Goal: Task Accomplishment & Management: Use online tool/utility

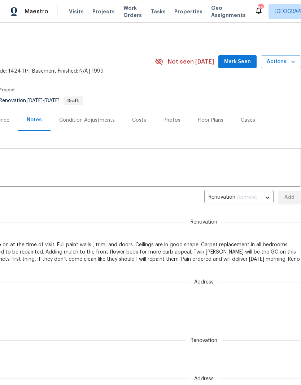
scroll to position [0, 107]
click at [246, 120] on div "Cases" at bounding box center [248, 120] width 14 height 7
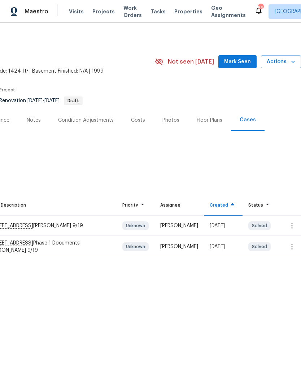
click at [139, 124] on div "Costs" at bounding box center [138, 120] width 31 height 21
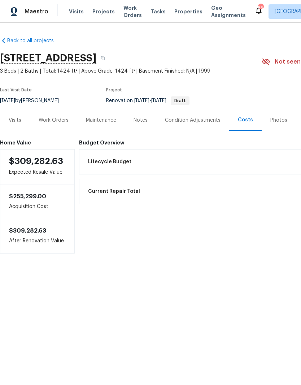
click at [134, 126] on div "Notes" at bounding box center [140, 120] width 31 height 21
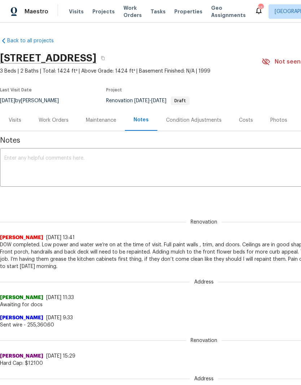
click at [56, 123] on div "Work Orders" at bounding box center [54, 120] width 30 height 7
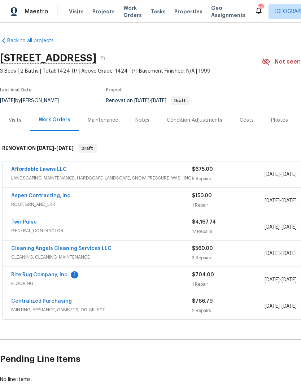
click at [16, 220] on link "TwinPulse" at bounding box center [24, 222] width 26 height 5
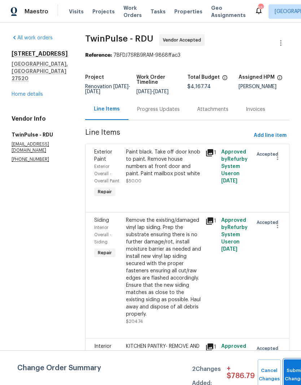
click at [290, 368] on button "Submit Changes" at bounding box center [295, 375] width 23 height 31
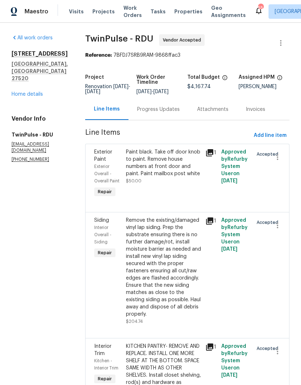
click at [25, 92] on link "Home details" at bounding box center [27, 94] width 31 height 5
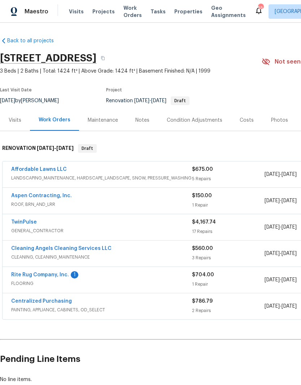
click at [24, 276] on link "Rite Rug Company, Inc." at bounding box center [40, 274] width 58 height 5
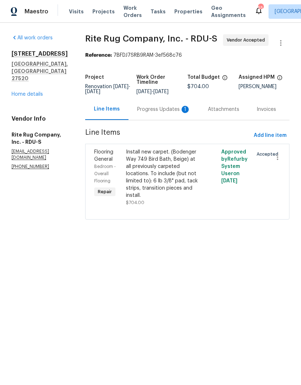
click at [166, 110] on div "Progress Updates 1" at bounding box center [164, 109] width 71 height 21
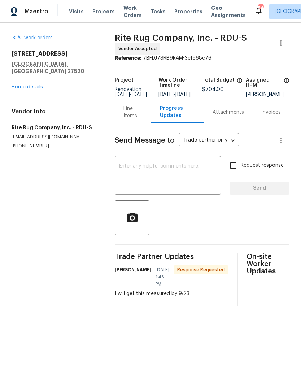
click at [131, 167] on div "x ​" at bounding box center [168, 176] width 106 height 37
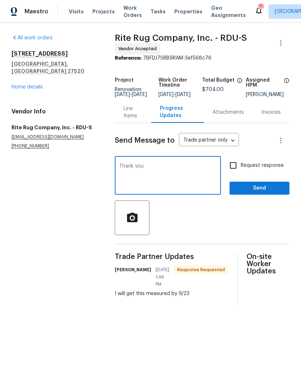
type textarea "Thank you"
click at [277, 193] on span "Send" at bounding box center [260, 188] width 48 height 9
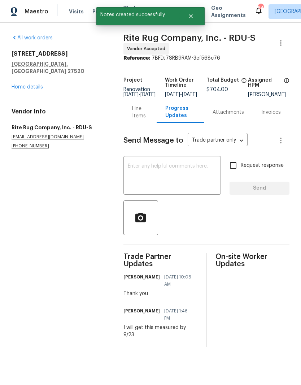
click at [25, 85] on link "Home details" at bounding box center [27, 87] width 31 height 5
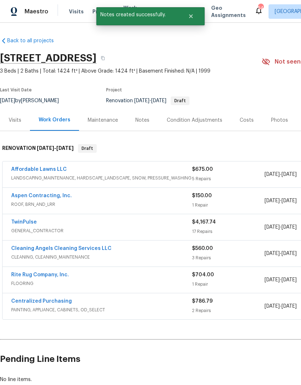
click at [30, 204] on span "ROOF, BRN_AND_LRR" at bounding box center [101, 204] width 181 height 7
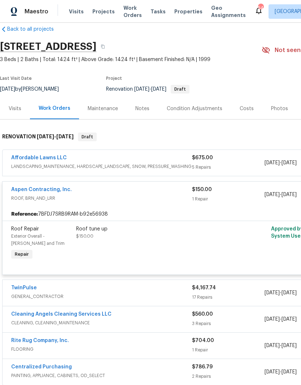
scroll to position [12, 0]
click at [31, 190] on link "Aspen Contracting, Inc." at bounding box center [41, 189] width 61 height 5
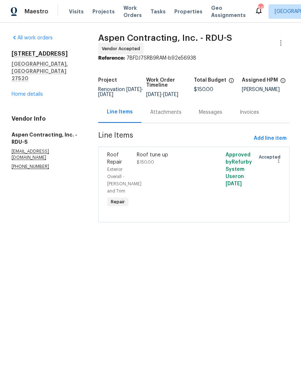
click at [199, 114] on div "Messages" at bounding box center [210, 112] width 23 height 7
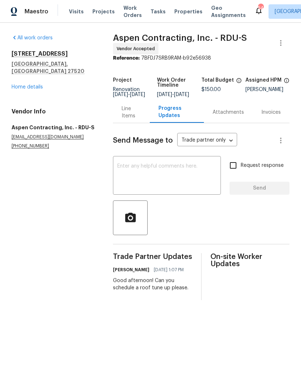
click at [22, 85] on link "Home details" at bounding box center [27, 87] width 31 height 5
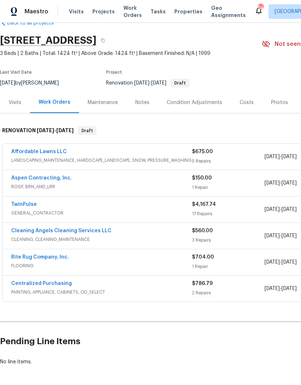
scroll to position [17, 0]
